Goal: Transaction & Acquisition: Book appointment/travel/reservation

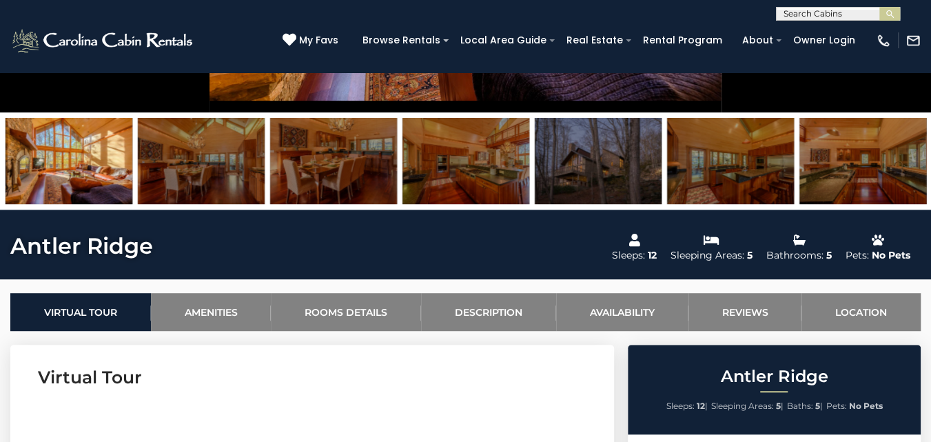
scroll to position [327, 0]
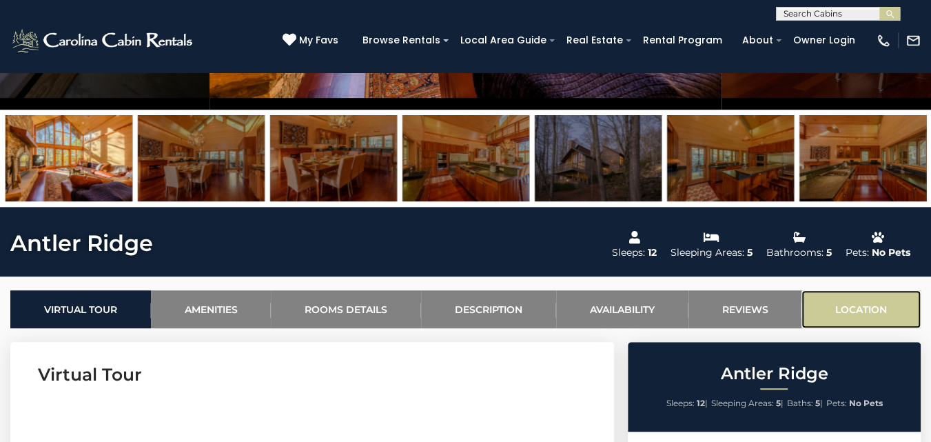
click at [871, 310] on link "Location" at bounding box center [861, 309] width 119 height 38
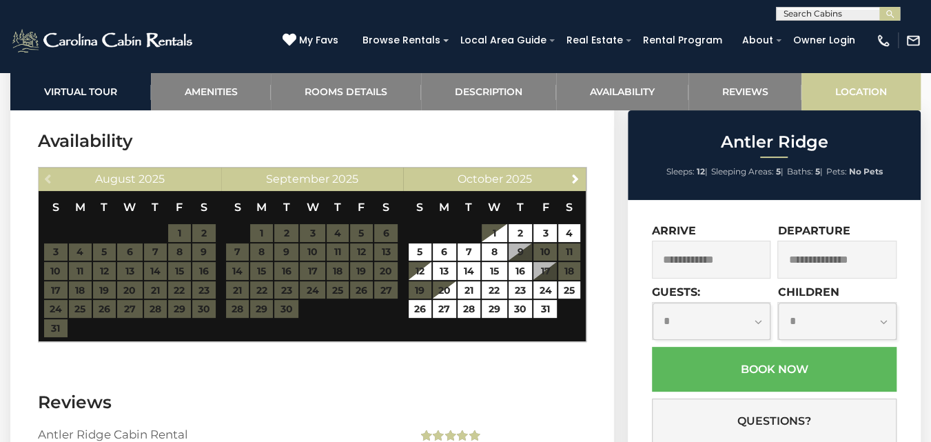
scroll to position [2855, 0]
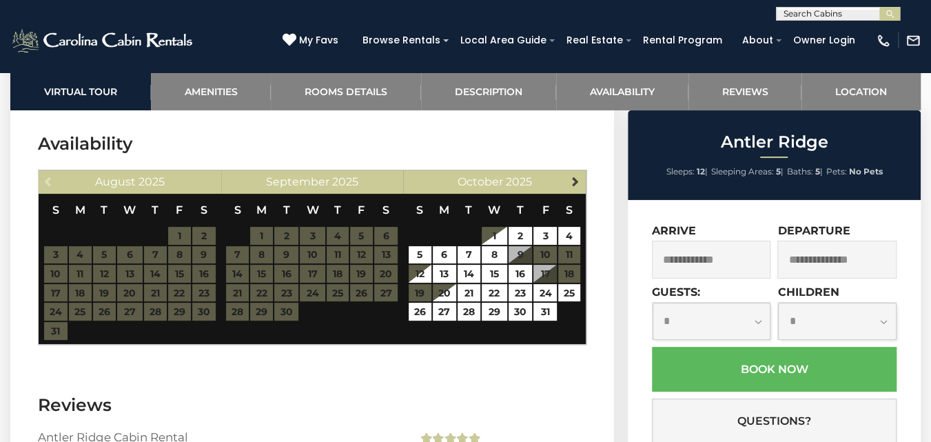
click at [577, 187] on span "Next" at bounding box center [575, 181] width 11 height 11
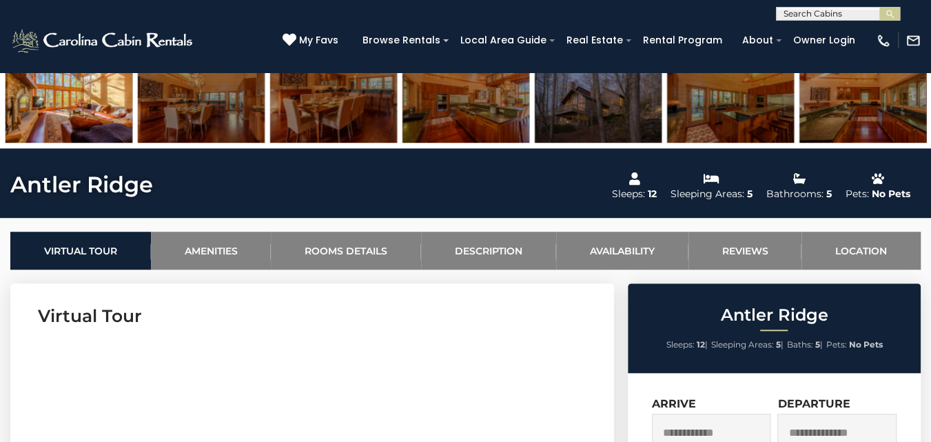
scroll to position [385, 0]
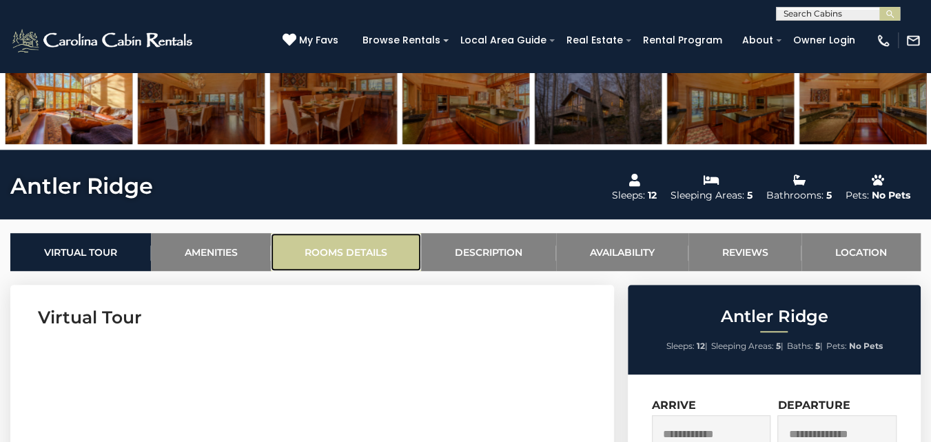
click at [356, 250] on link "Rooms Details" at bounding box center [346, 252] width 150 height 38
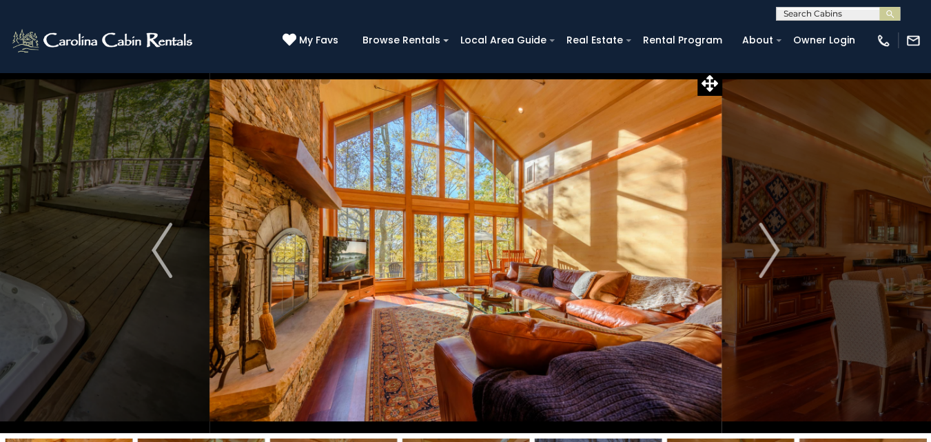
scroll to position [0, 0]
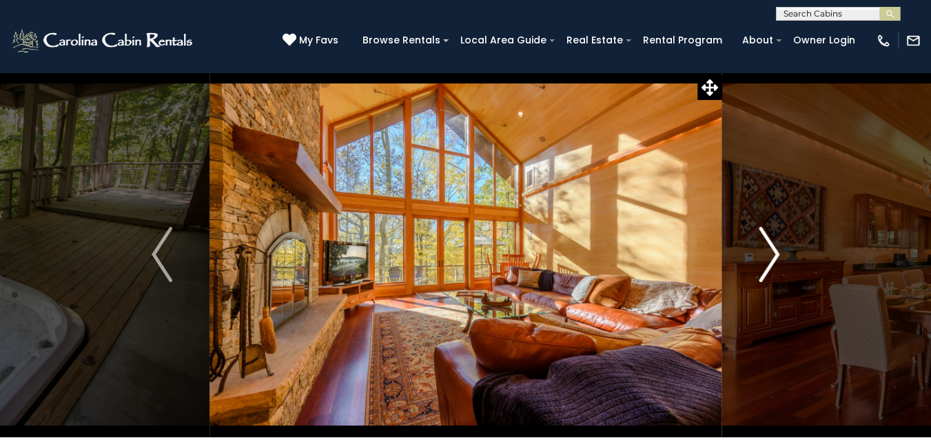
click at [775, 252] on img "Next" at bounding box center [769, 254] width 21 height 55
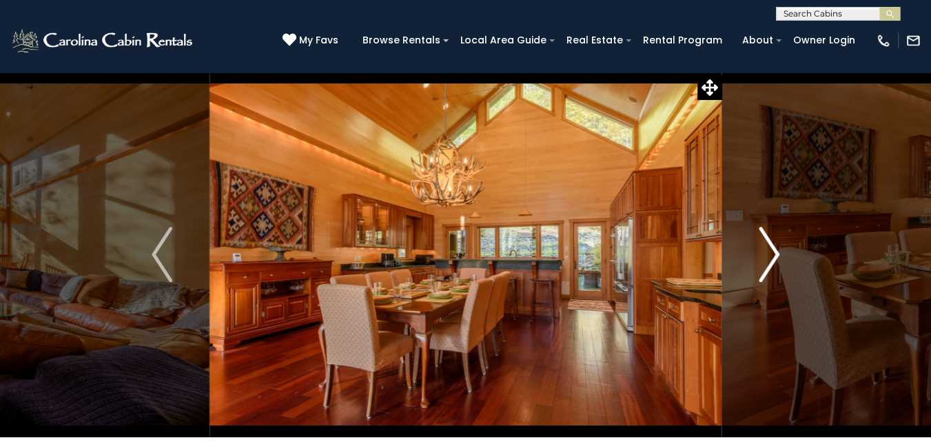
click at [775, 259] on img "Next" at bounding box center [769, 254] width 21 height 55
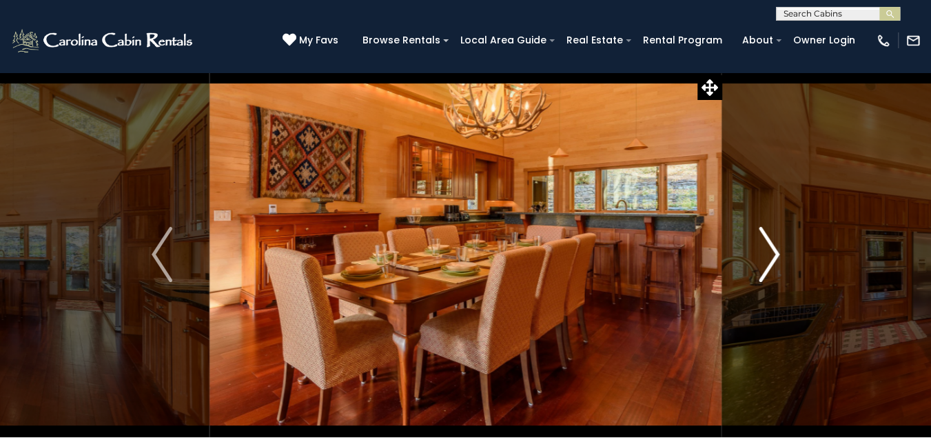
click at [776, 257] on img "Next" at bounding box center [769, 254] width 21 height 55
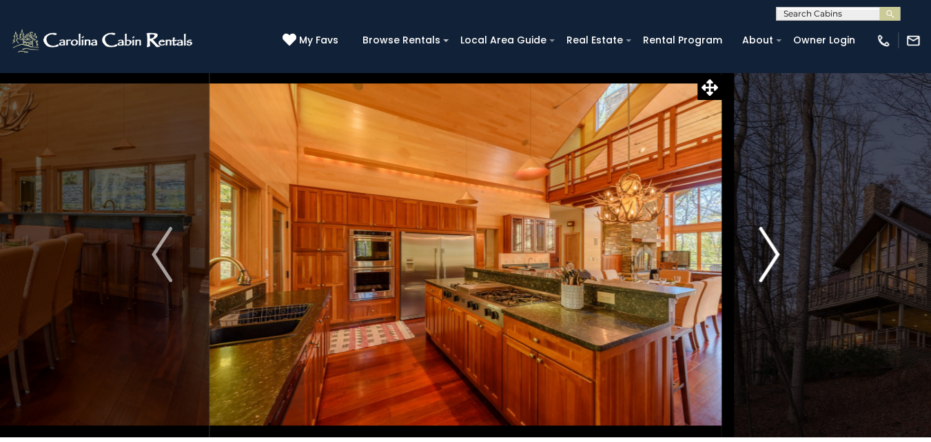
click at [779, 258] on img "Next" at bounding box center [769, 254] width 21 height 55
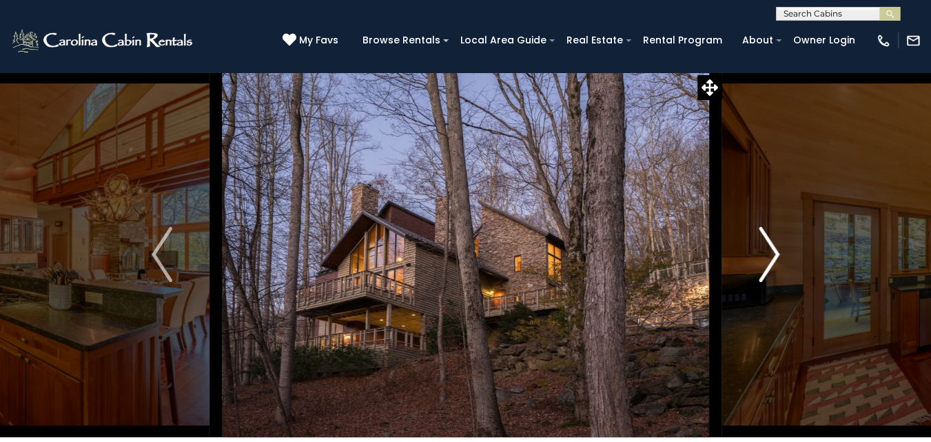
click at [780, 259] on button "Next" at bounding box center [769, 254] width 95 height 365
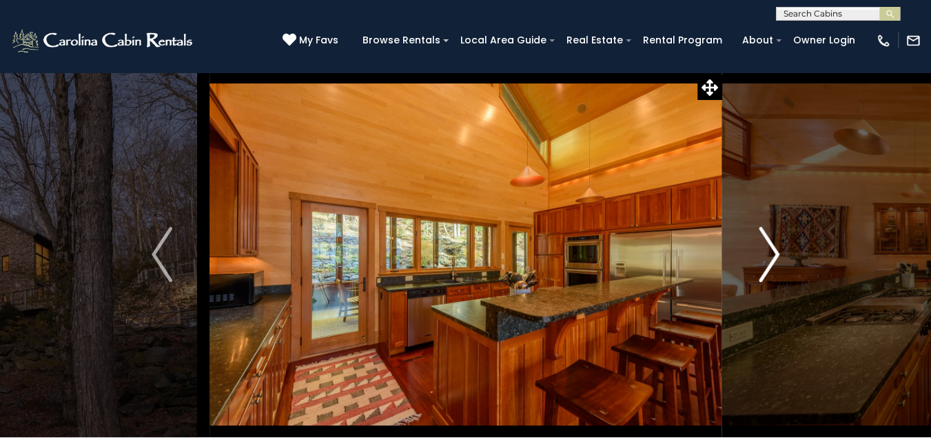
click at [780, 256] on button "Next" at bounding box center [769, 254] width 95 height 365
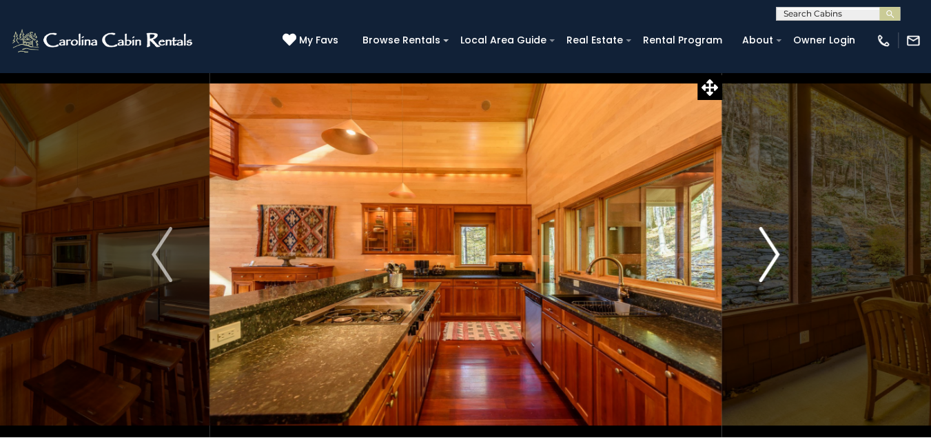
click at [778, 260] on img "Next" at bounding box center [769, 254] width 21 height 55
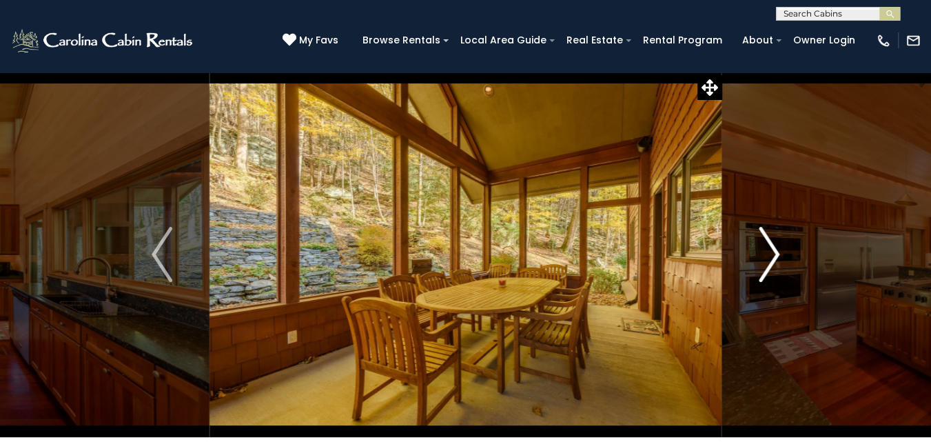
click at [769, 258] on img "Next" at bounding box center [769, 254] width 21 height 55
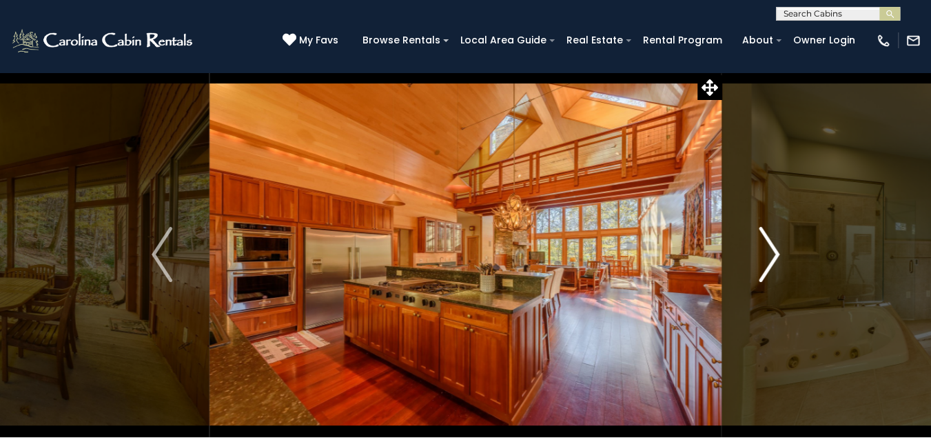
click at [768, 256] on img "Next" at bounding box center [769, 254] width 21 height 55
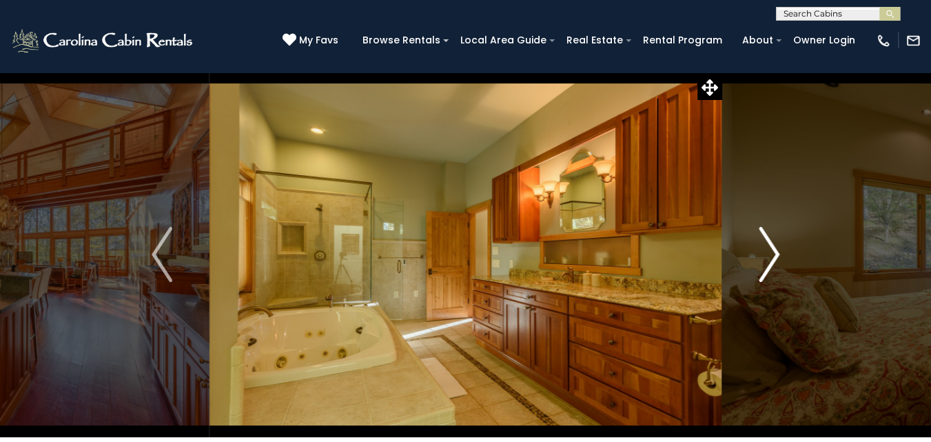
click at [772, 256] on img "Next" at bounding box center [769, 254] width 21 height 55
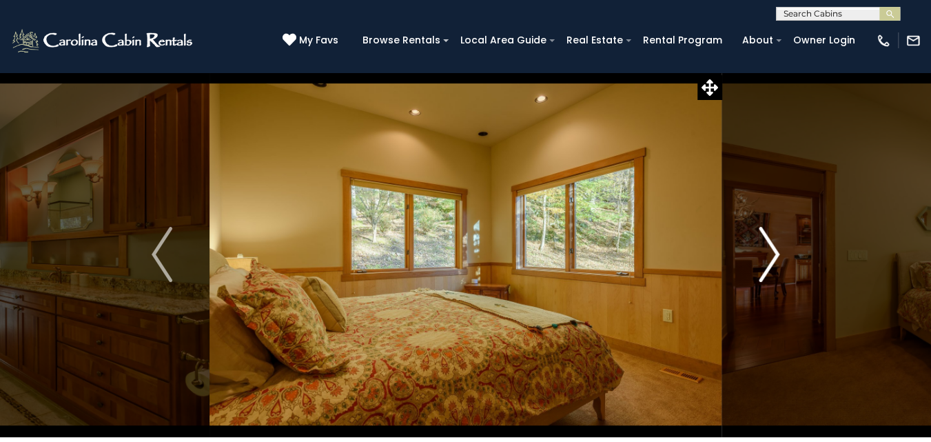
click at [779, 251] on img "Next" at bounding box center [769, 254] width 21 height 55
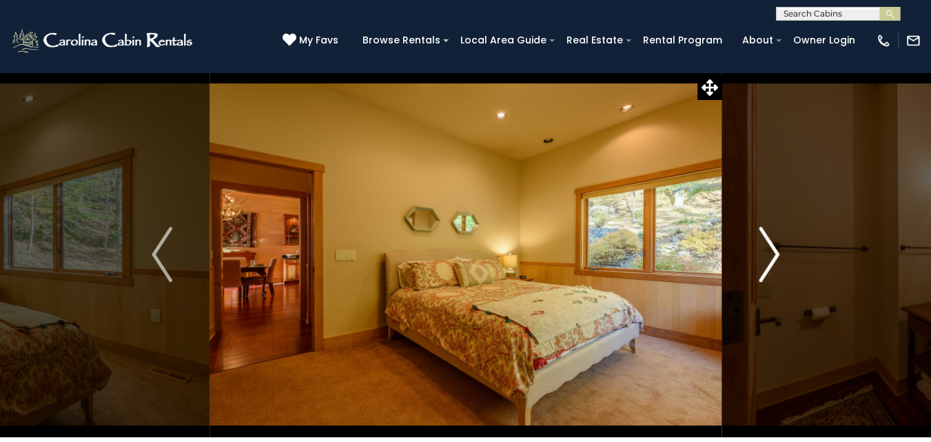
click at [773, 254] on img "Next" at bounding box center [769, 254] width 21 height 55
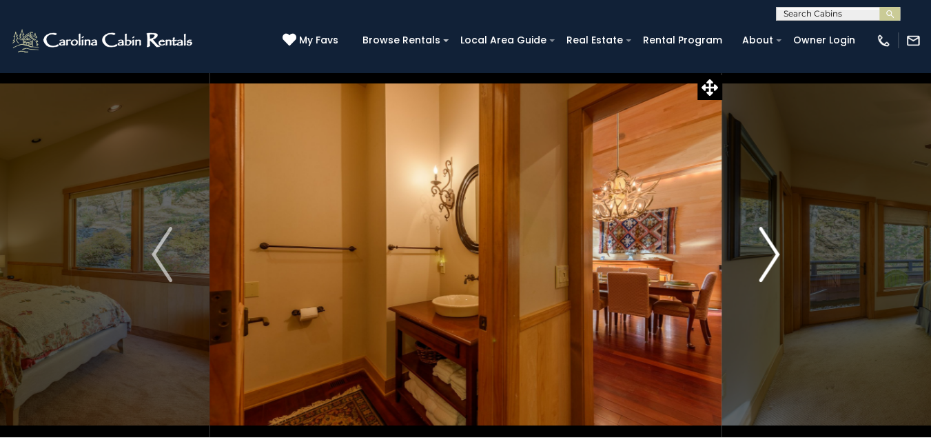
click at [771, 254] on img "Next" at bounding box center [769, 254] width 21 height 55
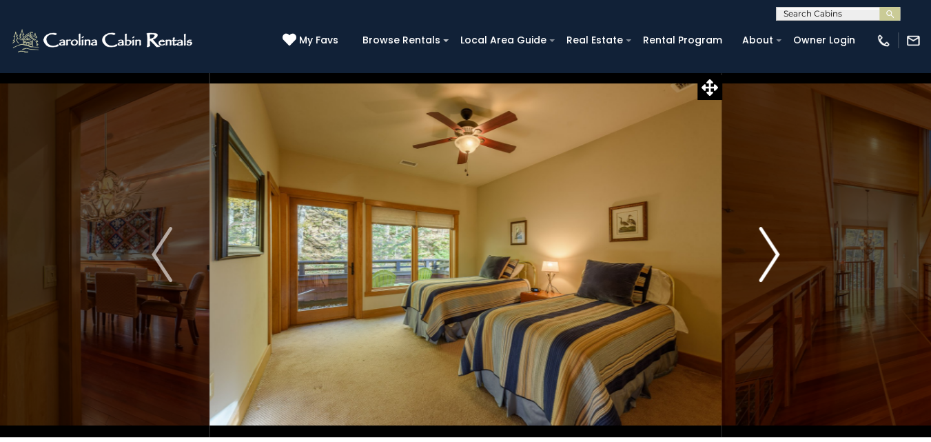
click at [772, 255] on img "Next" at bounding box center [769, 254] width 21 height 55
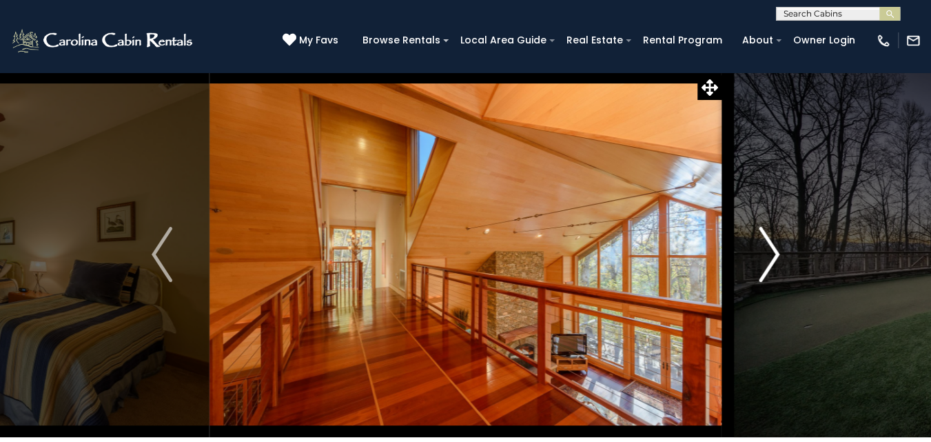
click at [773, 254] on img "Next" at bounding box center [769, 254] width 21 height 55
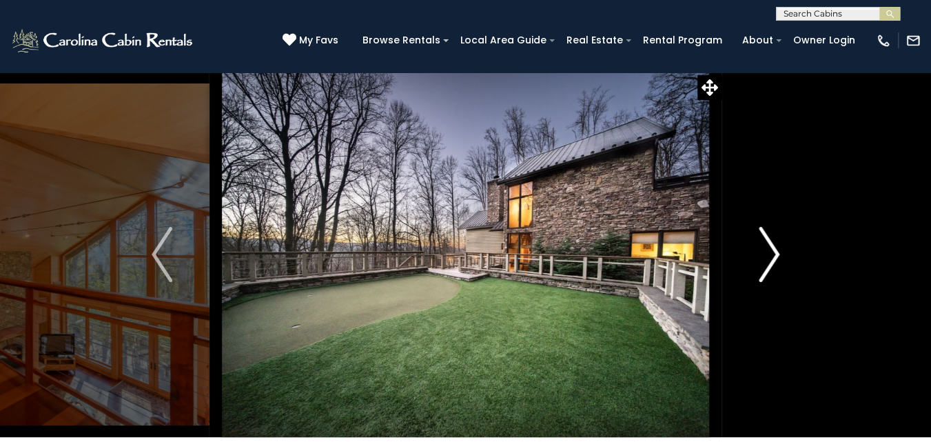
click at [768, 252] on img "Next" at bounding box center [769, 254] width 21 height 55
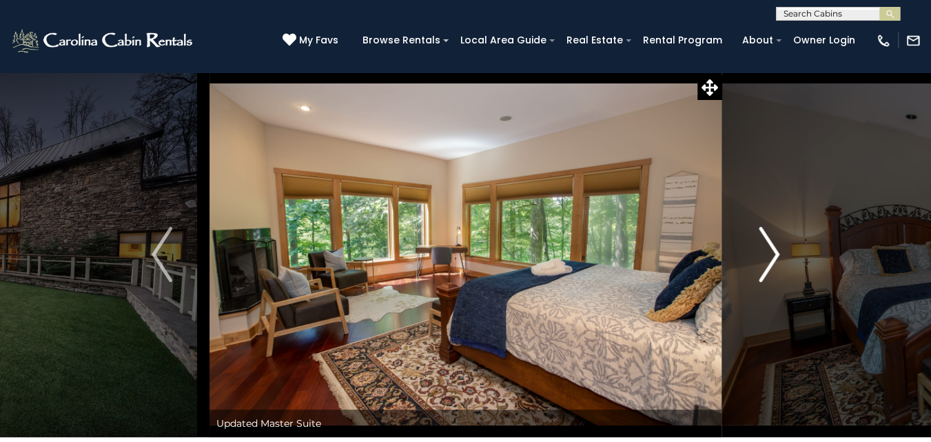
click at [773, 254] on img "Next" at bounding box center [769, 254] width 21 height 55
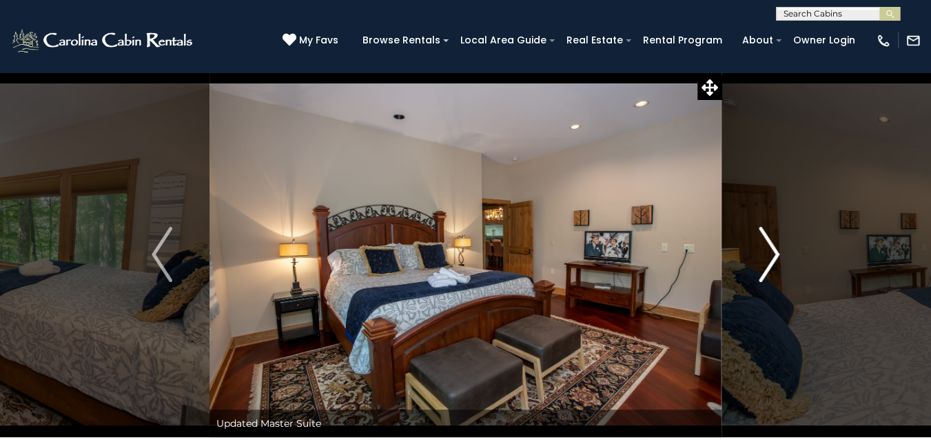
click at [773, 252] on img "Next" at bounding box center [769, 254] width 21 height 55
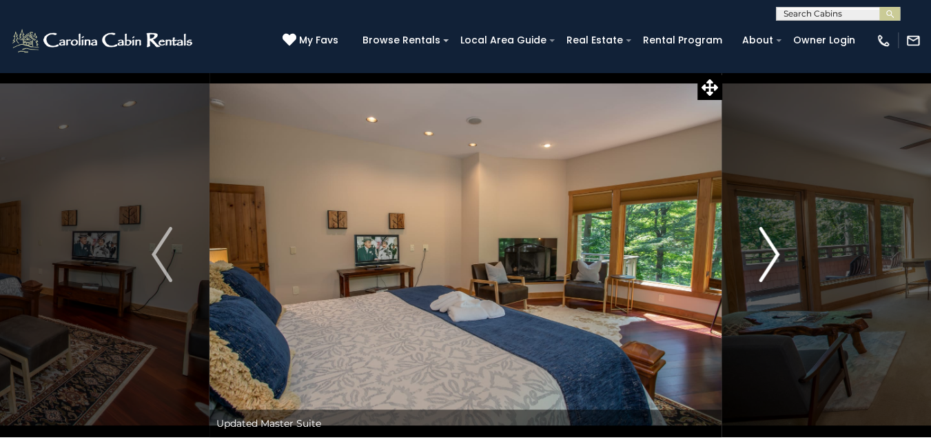
click at [772, 250] on img "Next" at bounding box center [769, 254] width 21 height 55
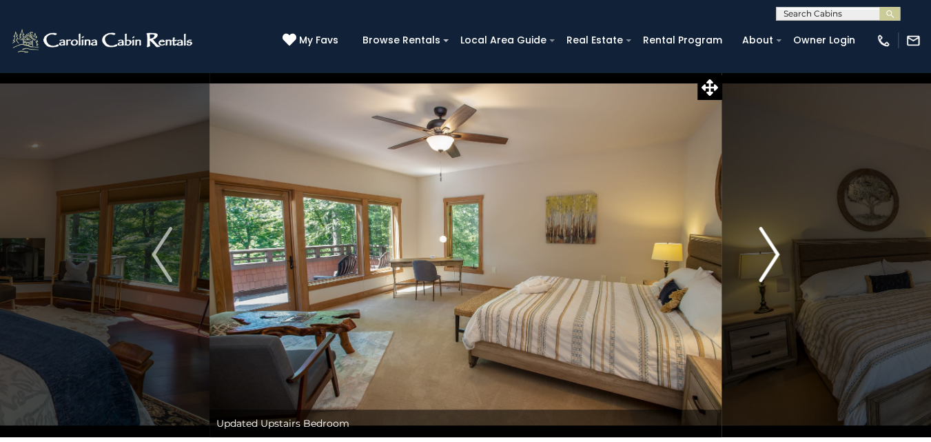
click at [775, 252] on img "Next" at bounding box center [769, 254] width 21 height 55
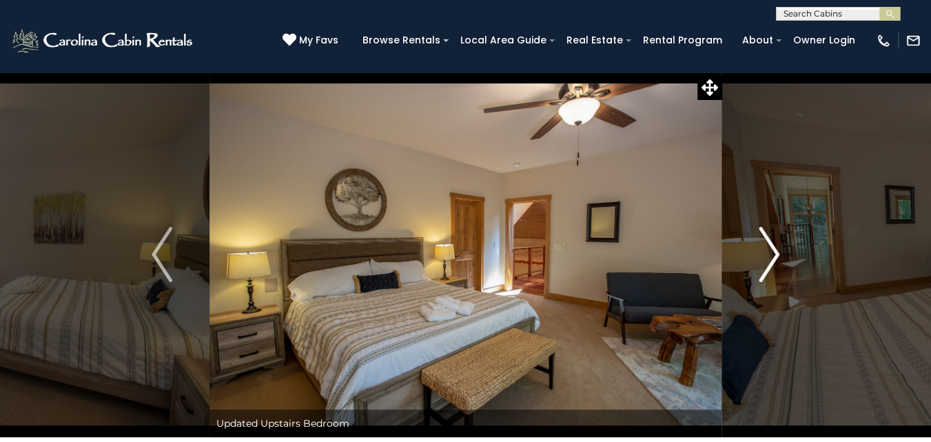
click at [773, 254] on img "Next" at bounding box center [769, 254] width 21 height 55
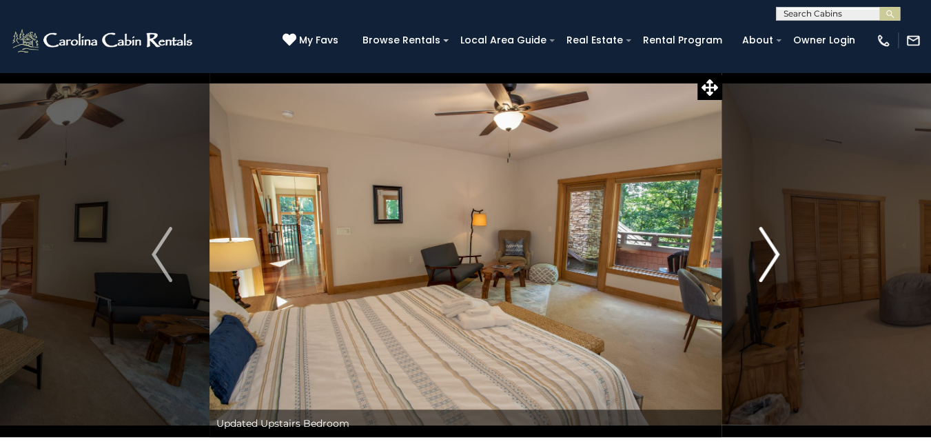
click at [768, 254] on img "Next" at bounding box center [769, 254] width 21 height 55
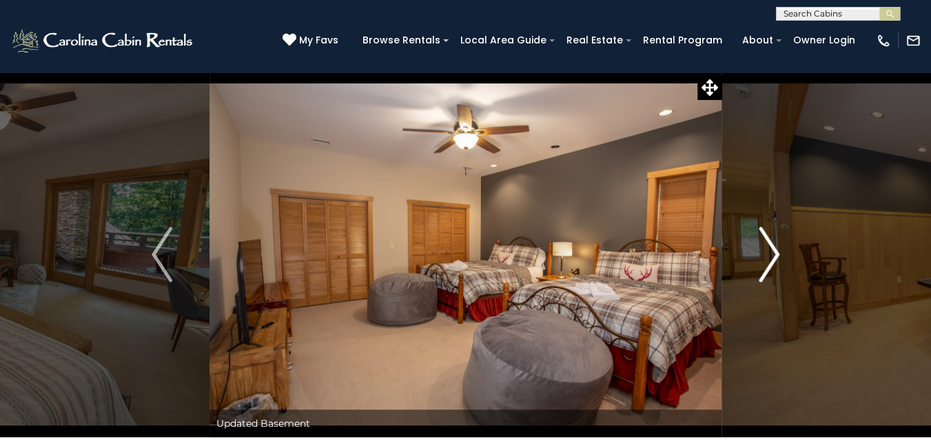
click at [766, 250] on img "Next" at bounding box center [769, 254] width 21 height 55
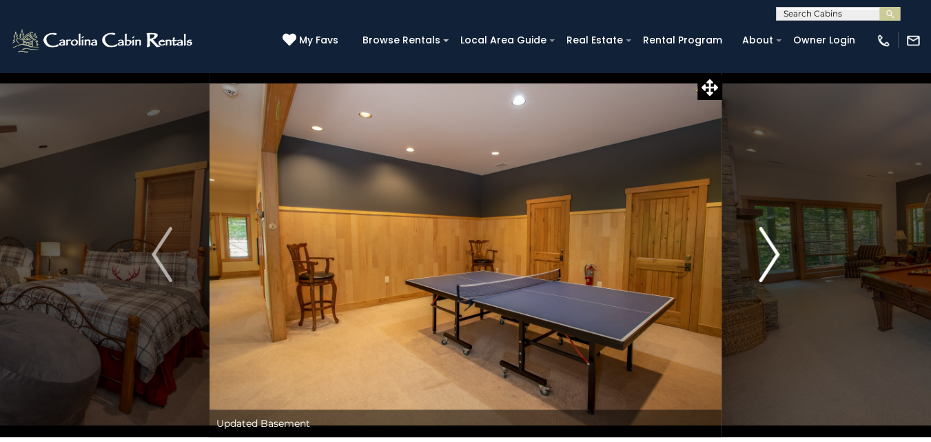
click at [768, 251] on img "Next" at bounding box center [769, 254] width 21 height 55
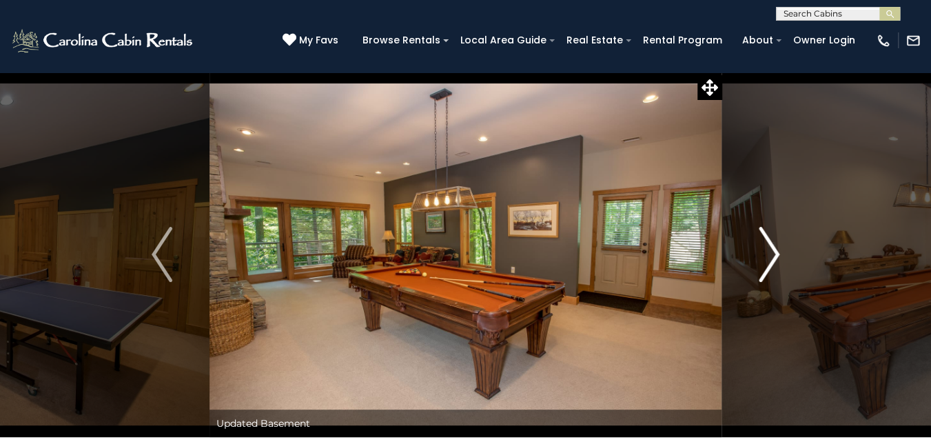
click at [767, 248] on img "Next" at bounding box center [769, 254] width 21 height 55
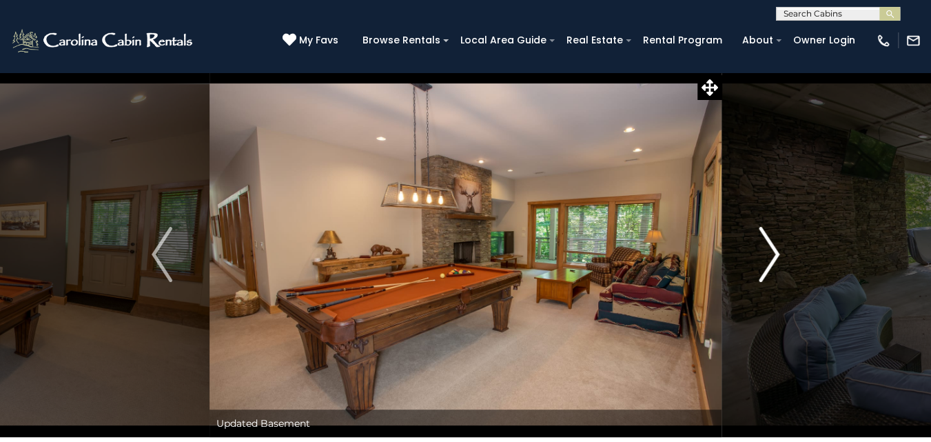
click at [764, 250] on img "Next" at bounding box center [769, 254] width 21 height 55
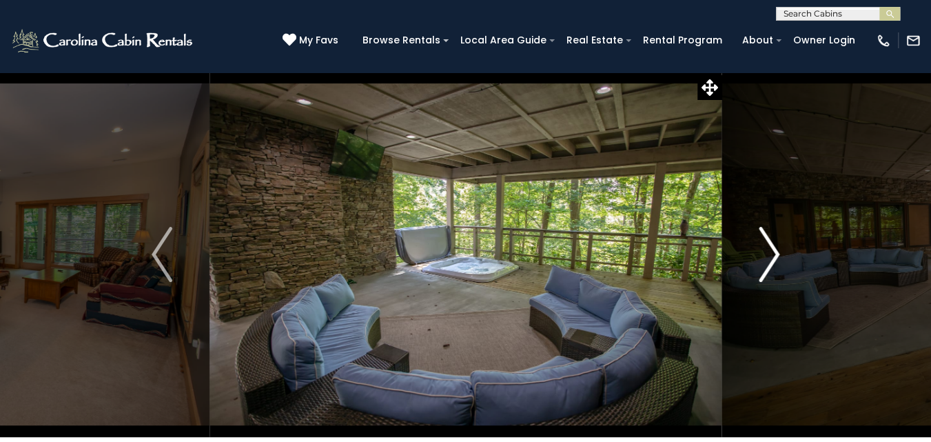
click at [762, 250] on img "Next" at bounding box center [769, 254] width 21 height 55
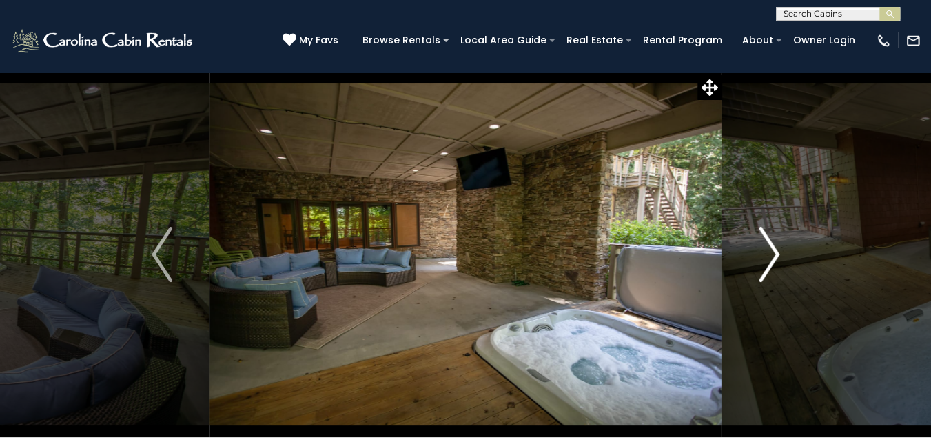
click at [764, 248] on img "Next" at bounding box center [769, 254] width 21 height 55
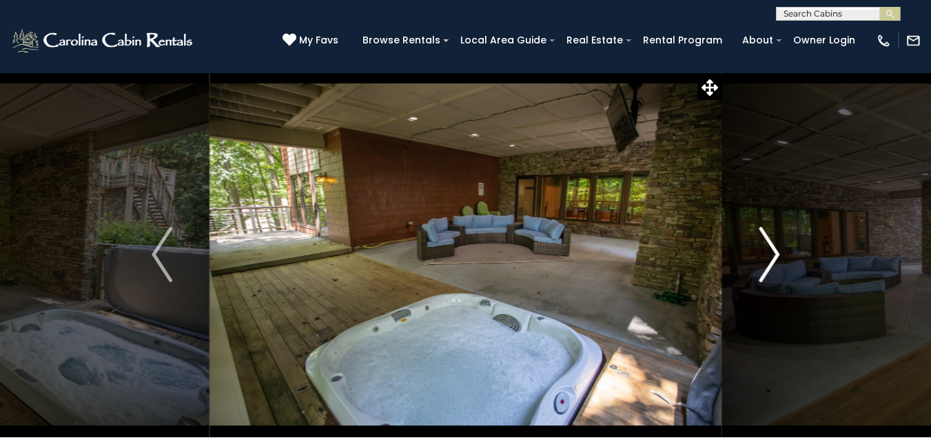
click at [764, 248] on img "Next" at bounding box center [769, 254] width 21 height 55
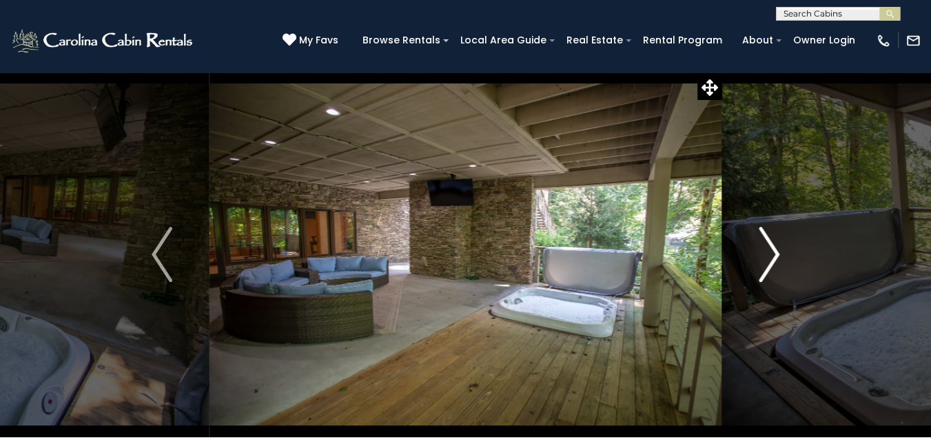
click at [768, 245] on img "Next" at bounding box center [769, 254] width 21 height 55
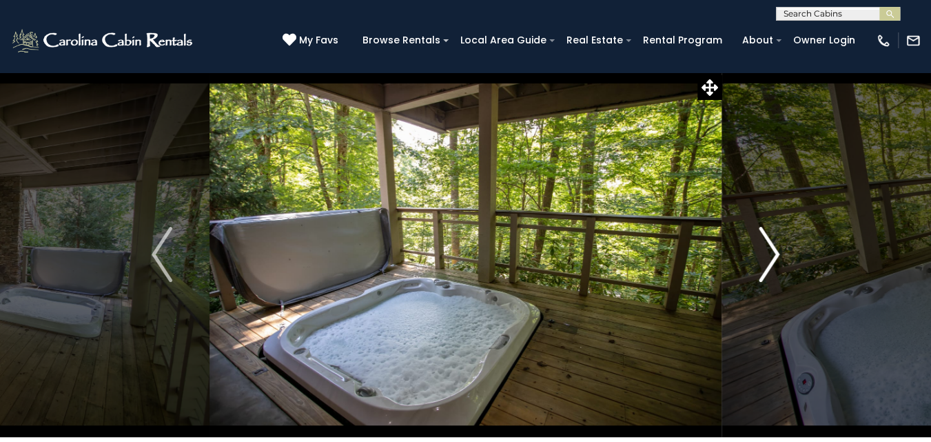
click at [771, 250] on img "Next" at bounding box center [769, 254] width 21 height 55
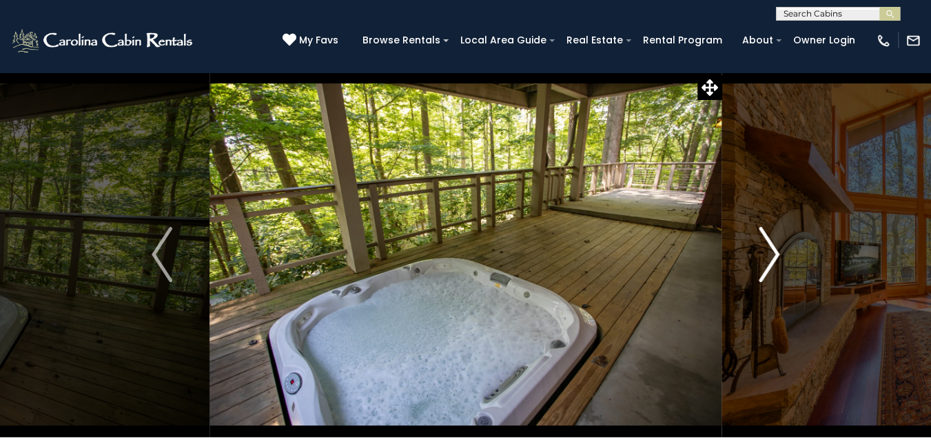
click at [771, 247] on img "Next" at bounding box center [769, 254] width 21 height 55
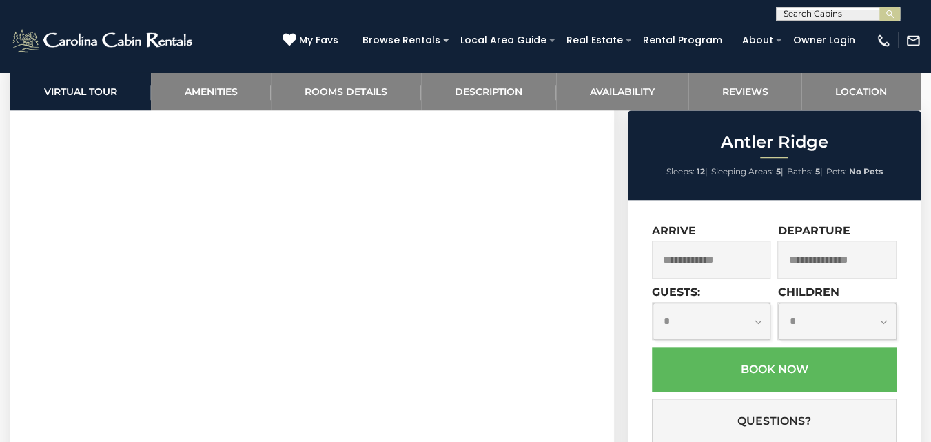
scroll to position [611, 0]
click at [736, 256] on input "text" at bounding box center [711, 260] width 119 height 38
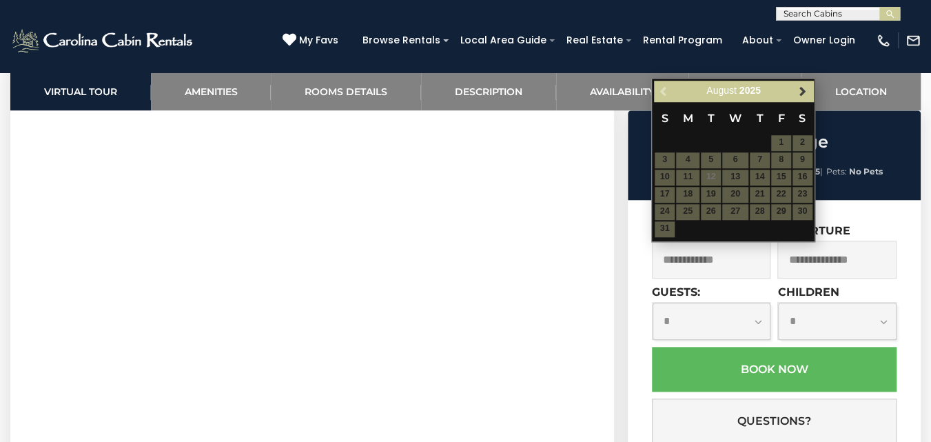
click at [795, 87] on link "Next" at bounding box center [802, 91] width 17 height 17
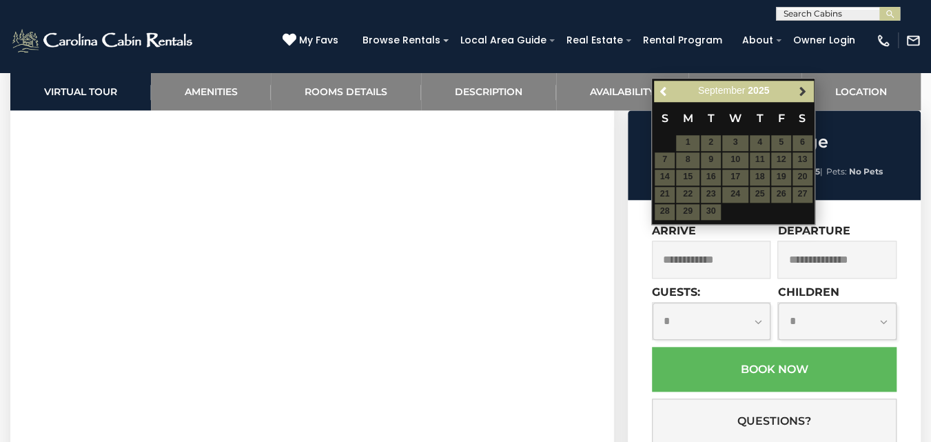
click at [804, 88] on span "Next" at bounding box center [803, 90] width 11 height 11
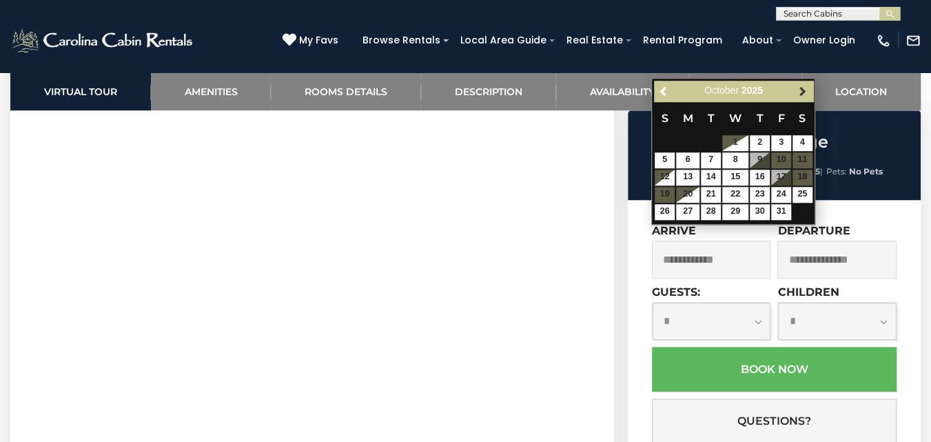
click at [804, 90] on span "Next" at bounding box center [803, 90] width 11 height 11
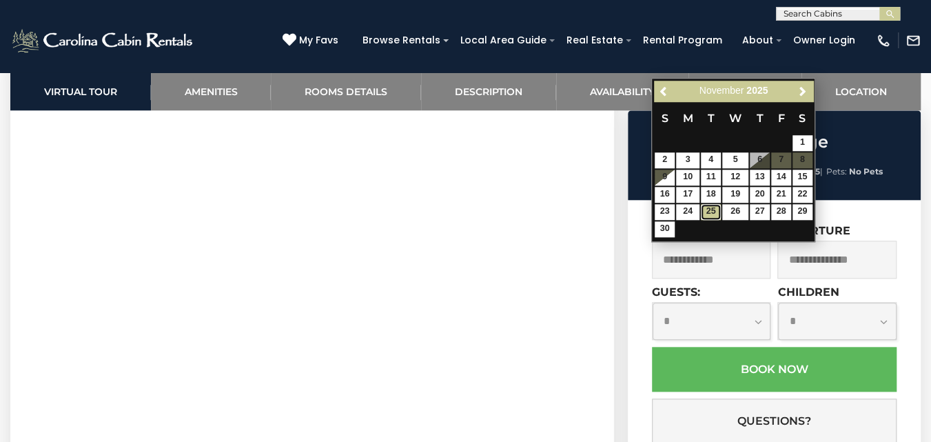
click at [707, 216] on link "25" at bounding box center [711, 212] width 20 height 16
type input "**********"
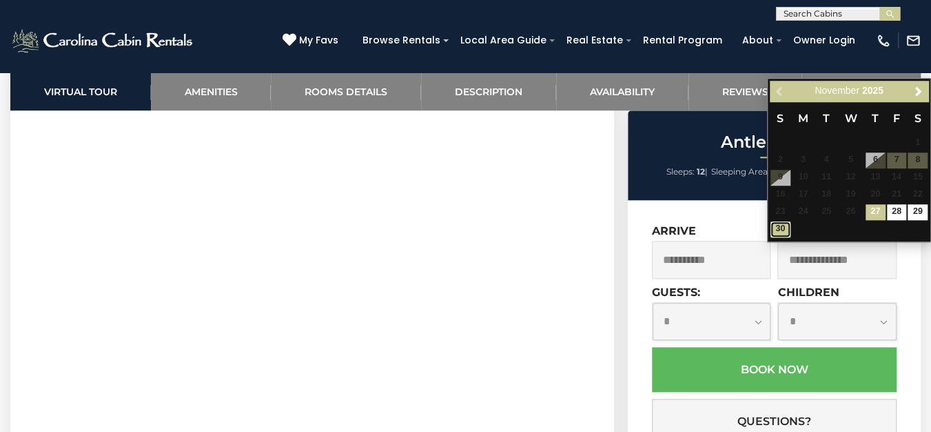
click at [773, 236] on link "30" at bounding box center [781, 229] width 20 height 16
type input "**********"
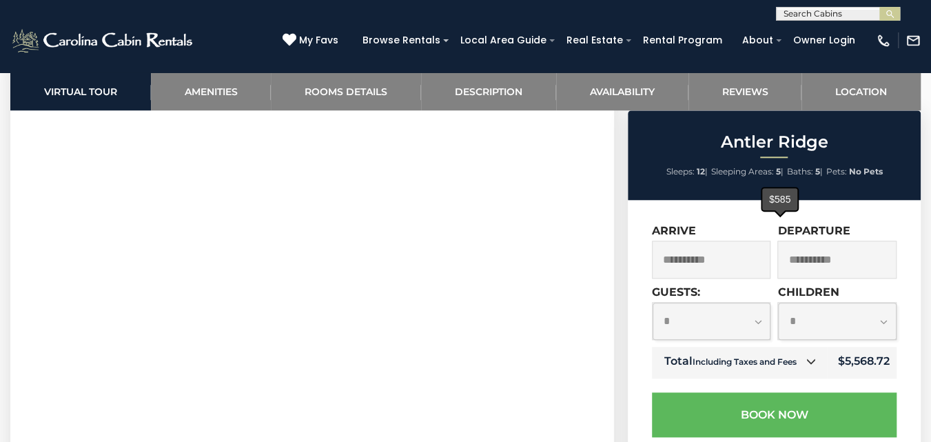
click at [756, 318] on select "**********" at bounding box center [712, 321] width 118 height 37
select select "**"
click at [653, 303] on select "**********" at bounding box center [712, 321] width 118 height 37
